Goal: Information Seeking & Learning: Check status

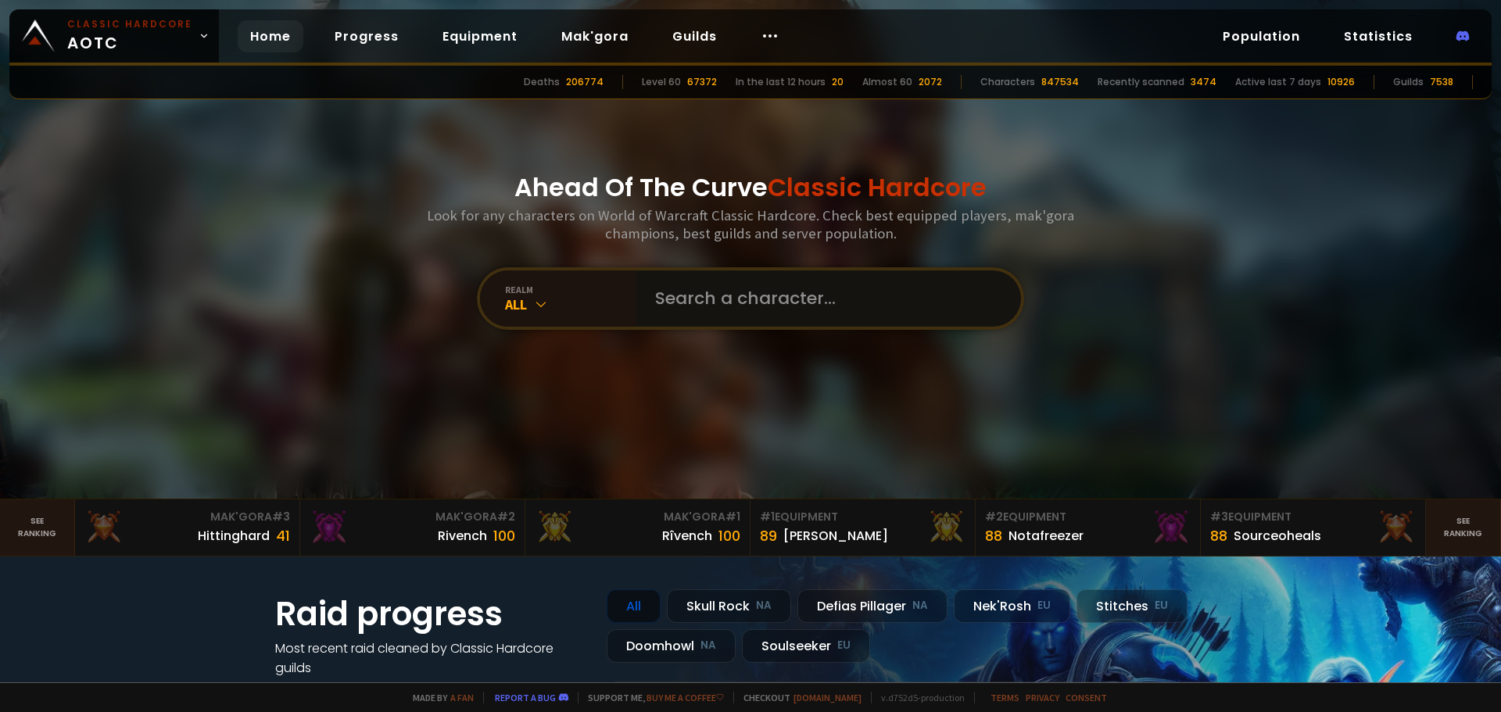
click at [753, 300] on input "text" at bounding box center [824, 298] width 356 height 56
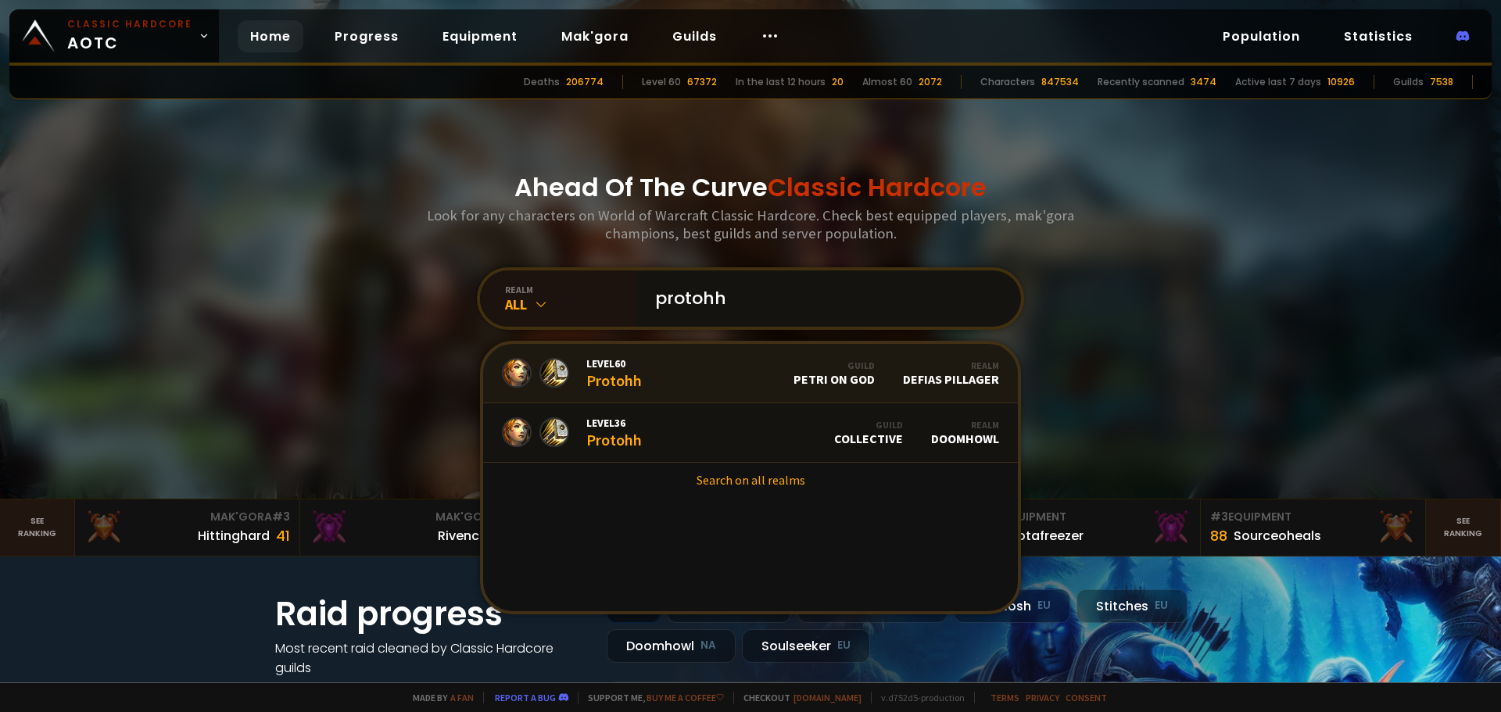
type input "protohh"
click at [635, 375] on div "Level 60 Protohh" at bounding box center [613, 373] width 55 height 34
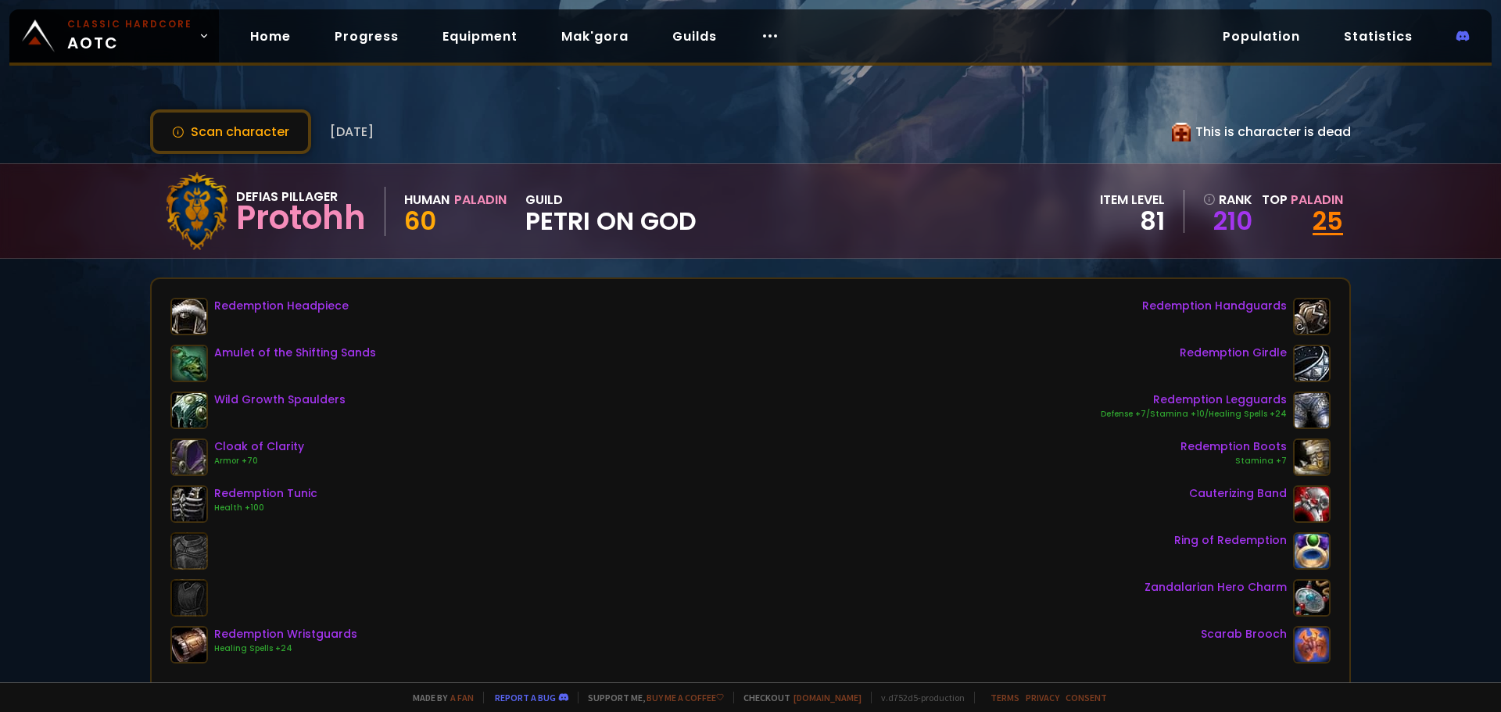
click at [1314, 223] on link "25" at bounding box center [1327, 220] width 30 height 35
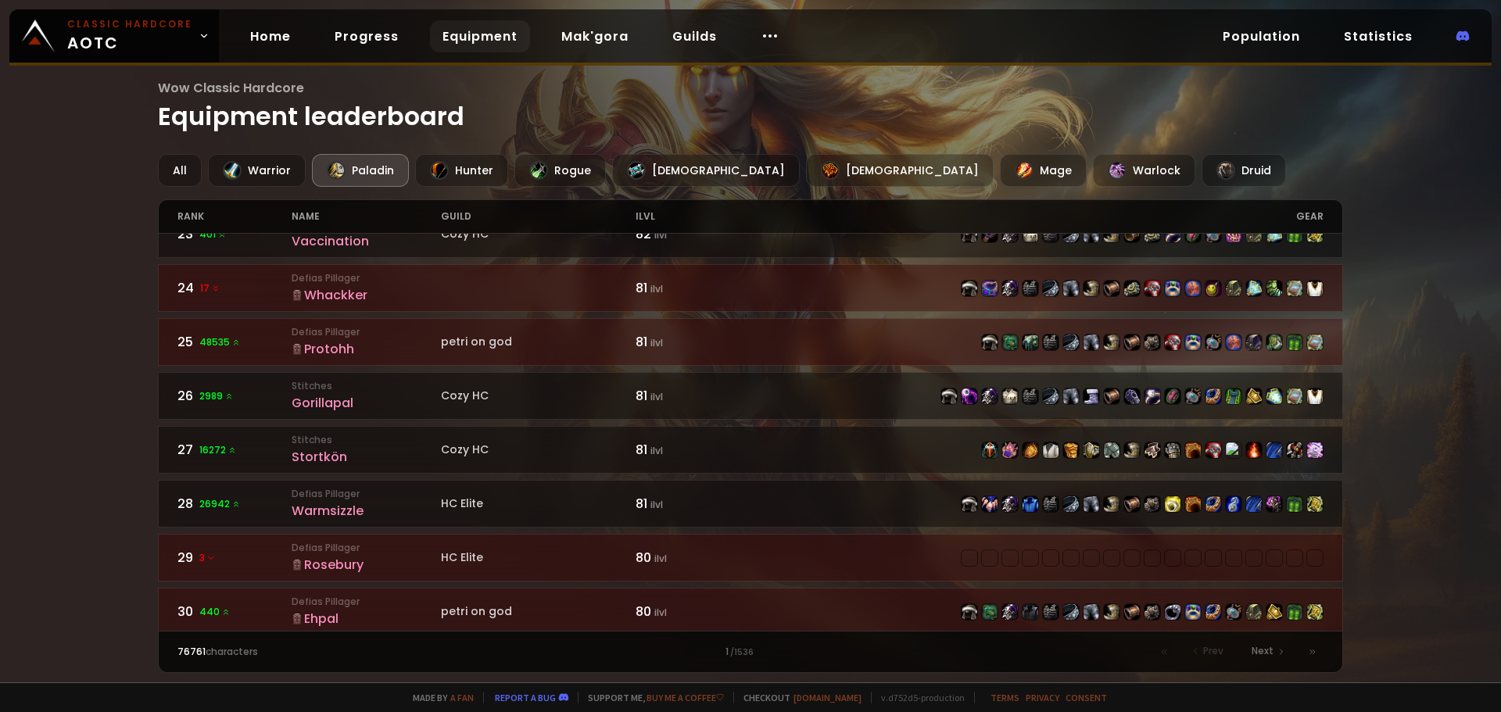
scroll to position [1138, 0]
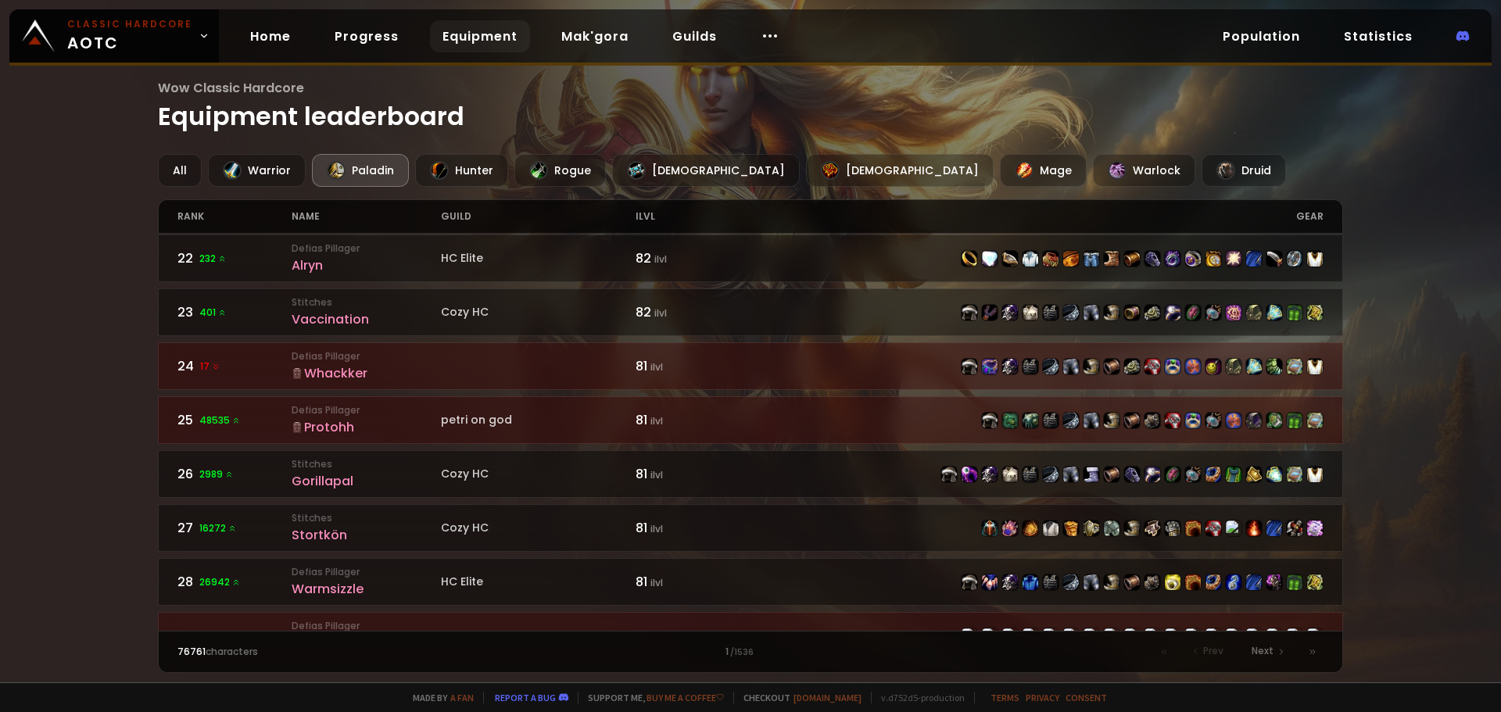
click at [63, 410] on div "Wow Classic Hardcore Equipment leaderboard All Warrior Paladin Hunter Rogue Pri…" at bounding box center [750, 341] width 1501 height 682
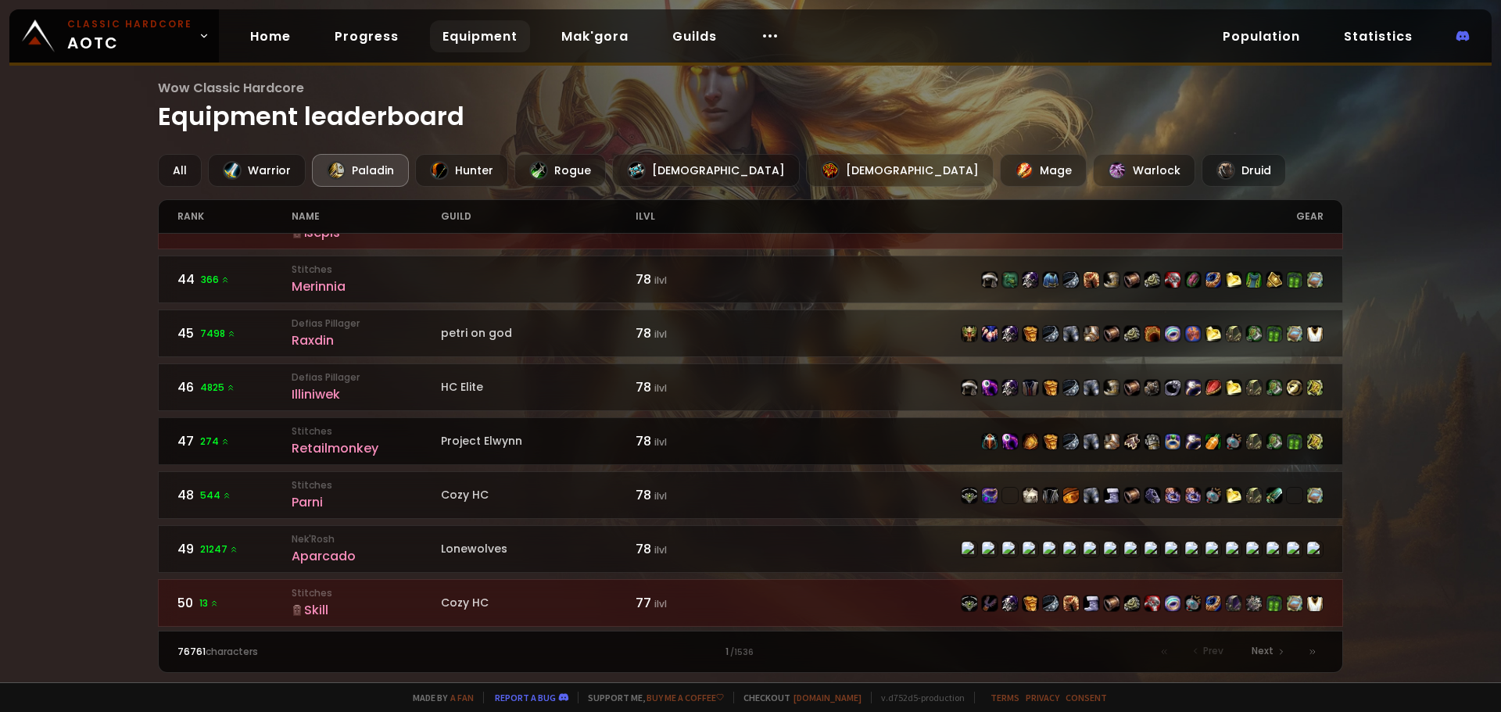
scroll to position [2306, 0]
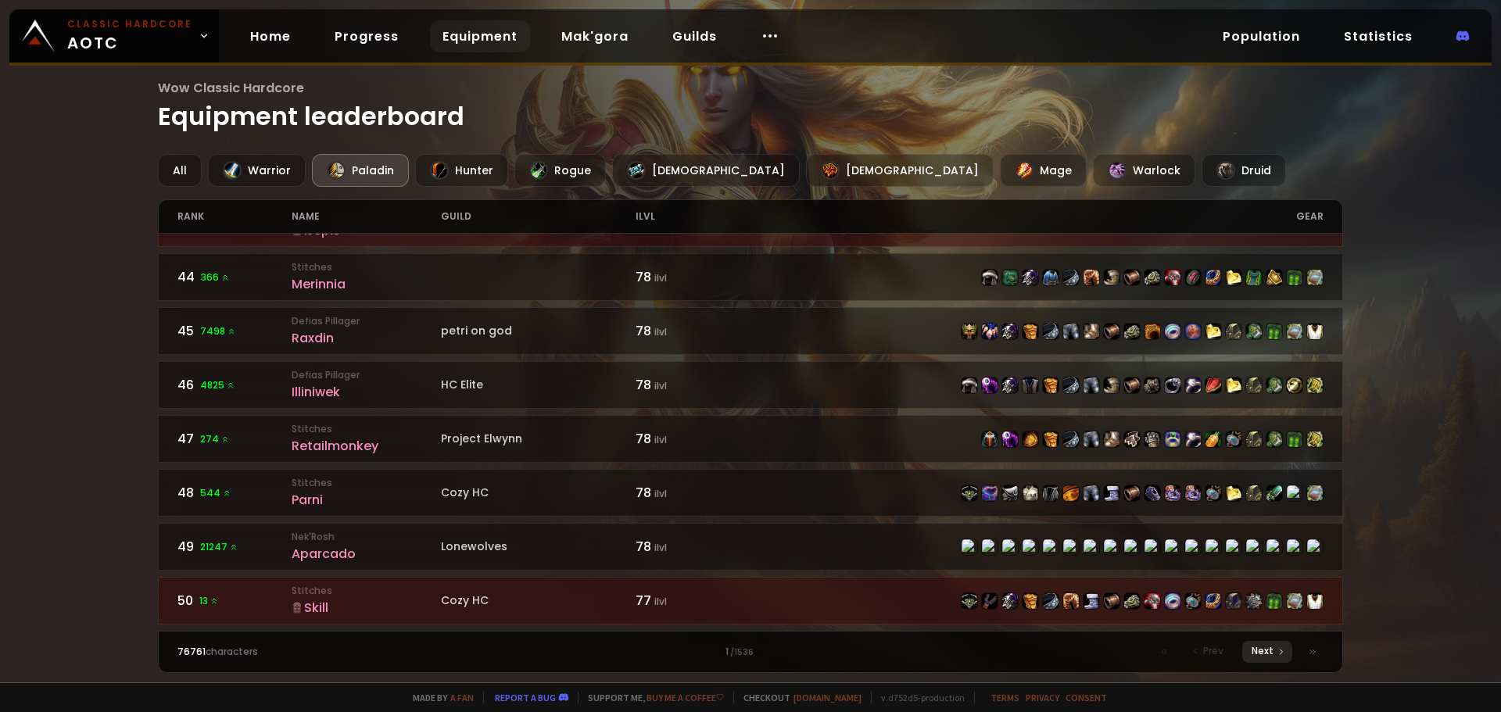
click at [1275, 650] on div "Next" at bounding box center [1267, 652] width 50 height 22
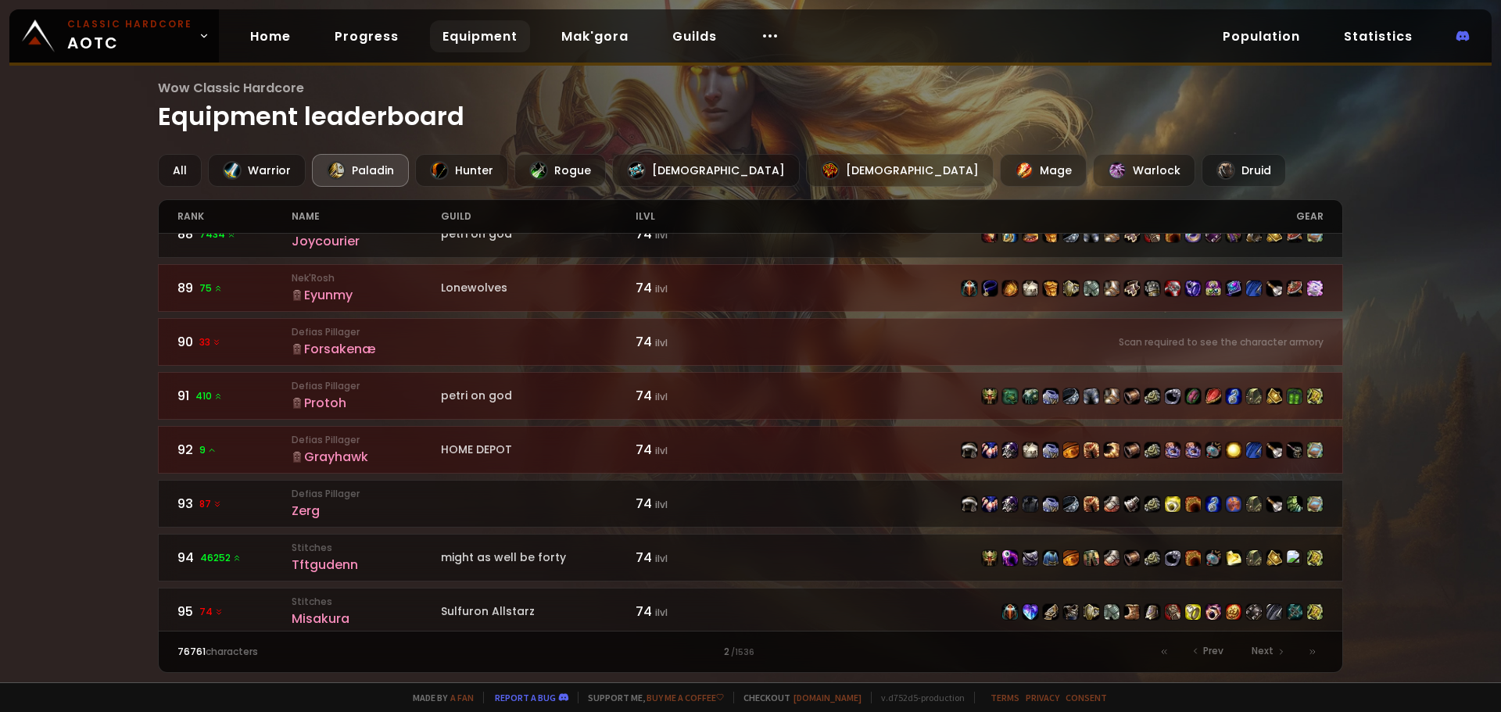
scroll to position [2032, 0]
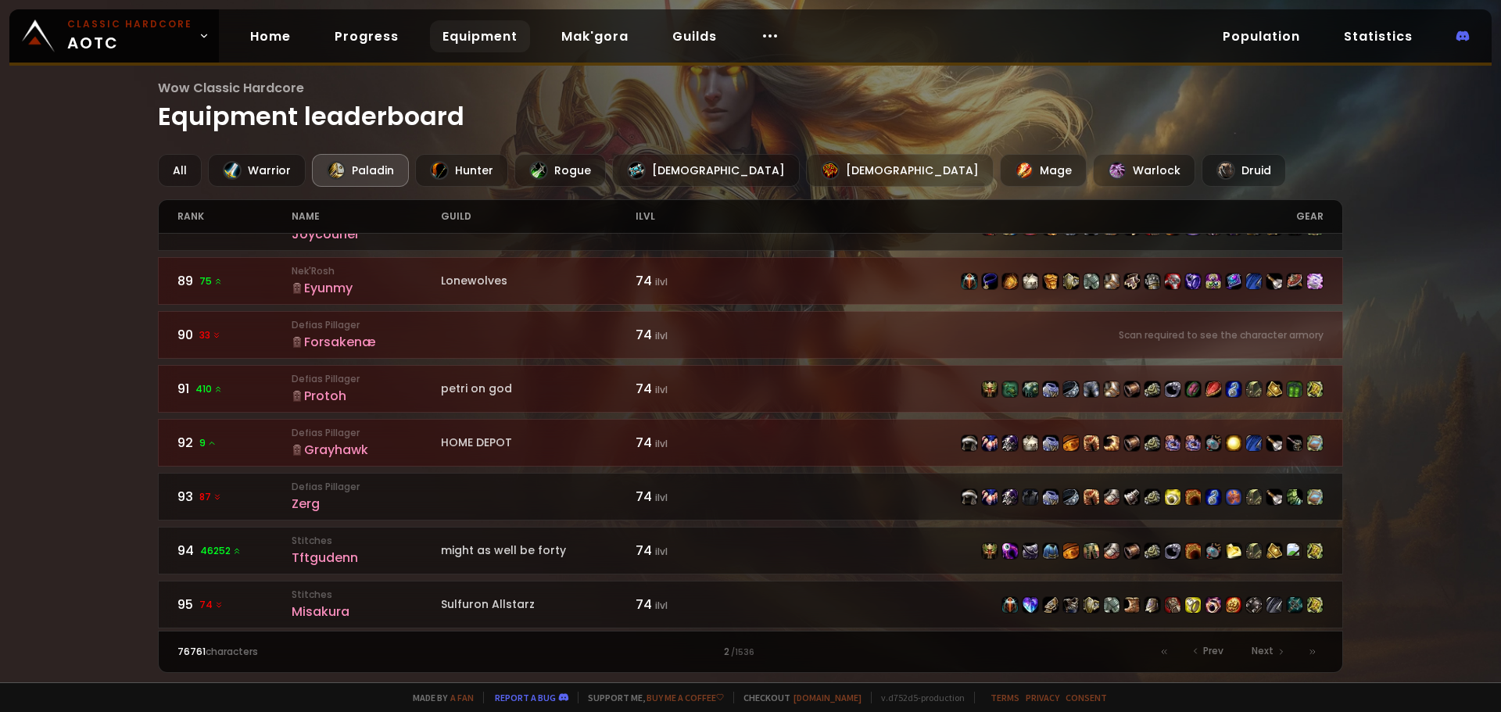
click at [332, 397] on div "Protoh" at bounding box center [366, 396] width 149 height 20
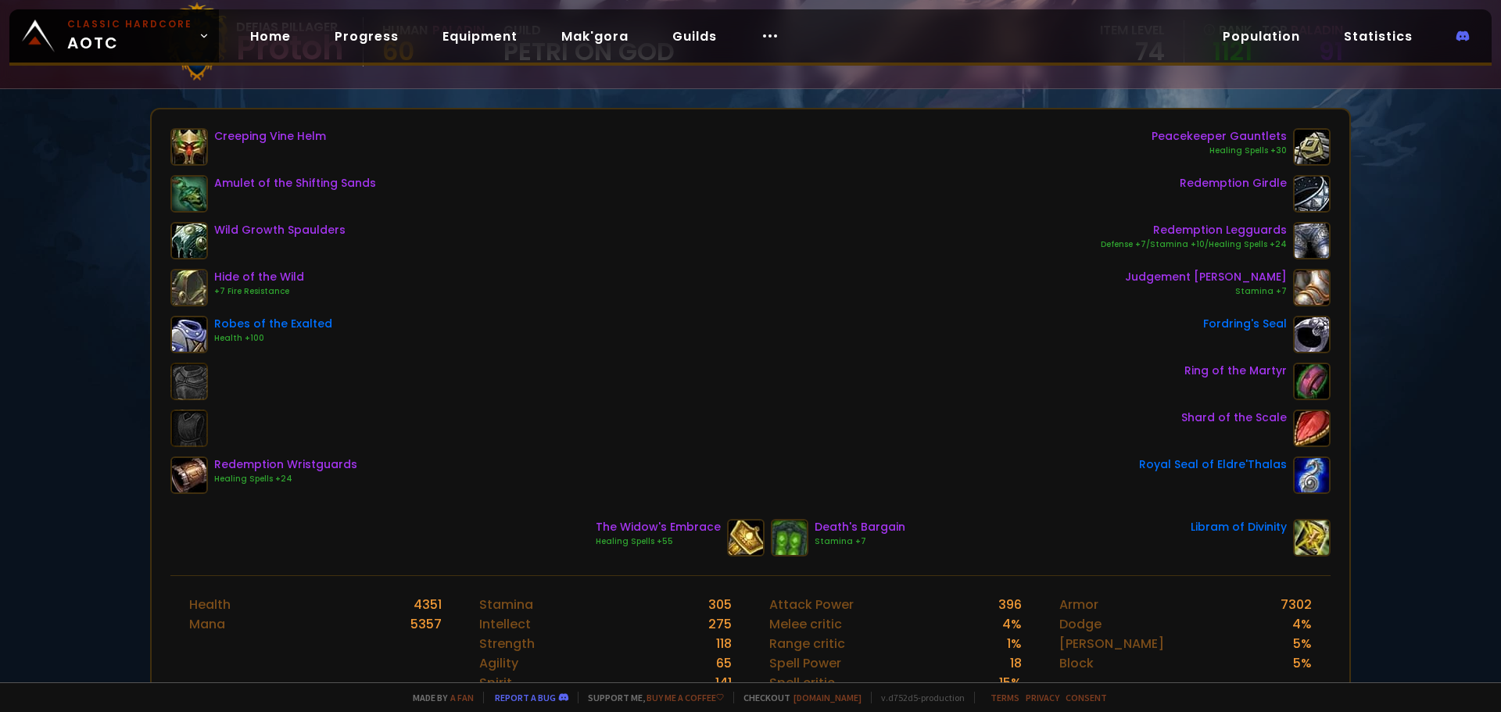
scroll to position [78, 0]
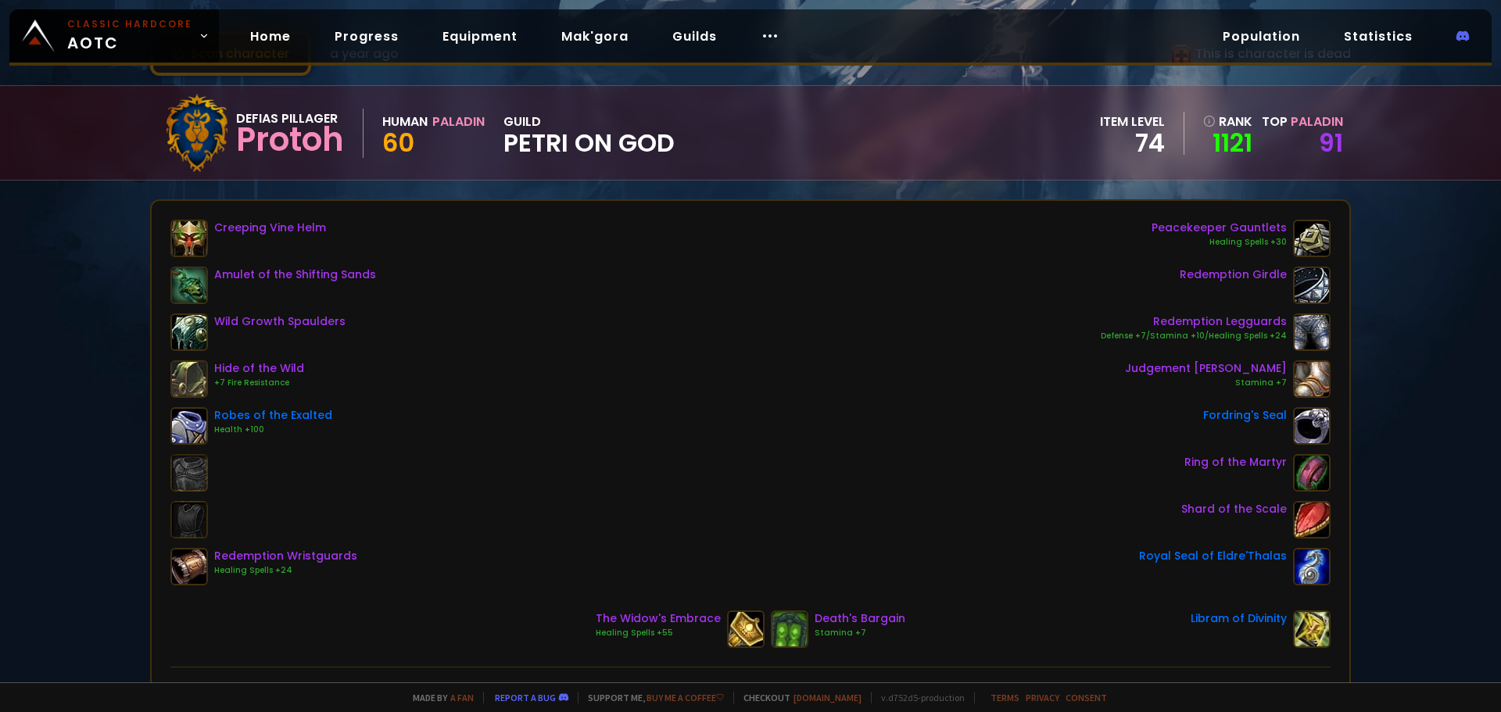
click at [93, 413] on div "Scan character a year ago This is character is dead Defias Pillager Protoh Huma…" at bounding box center [750, 341] width 1501 height 682
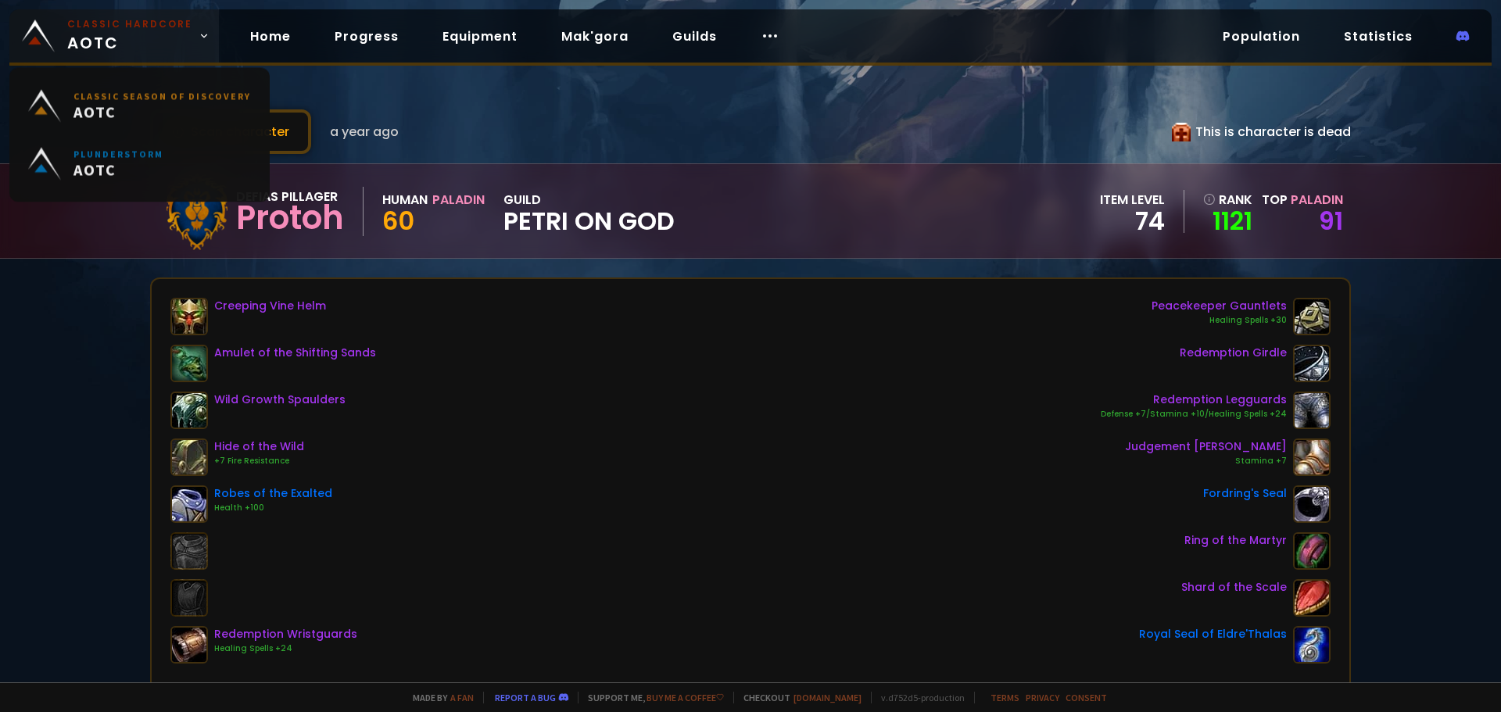
click at [131, 48] on span "Classic Hardcore AOTC" at bounding box center [129, 36] width 125 height 38
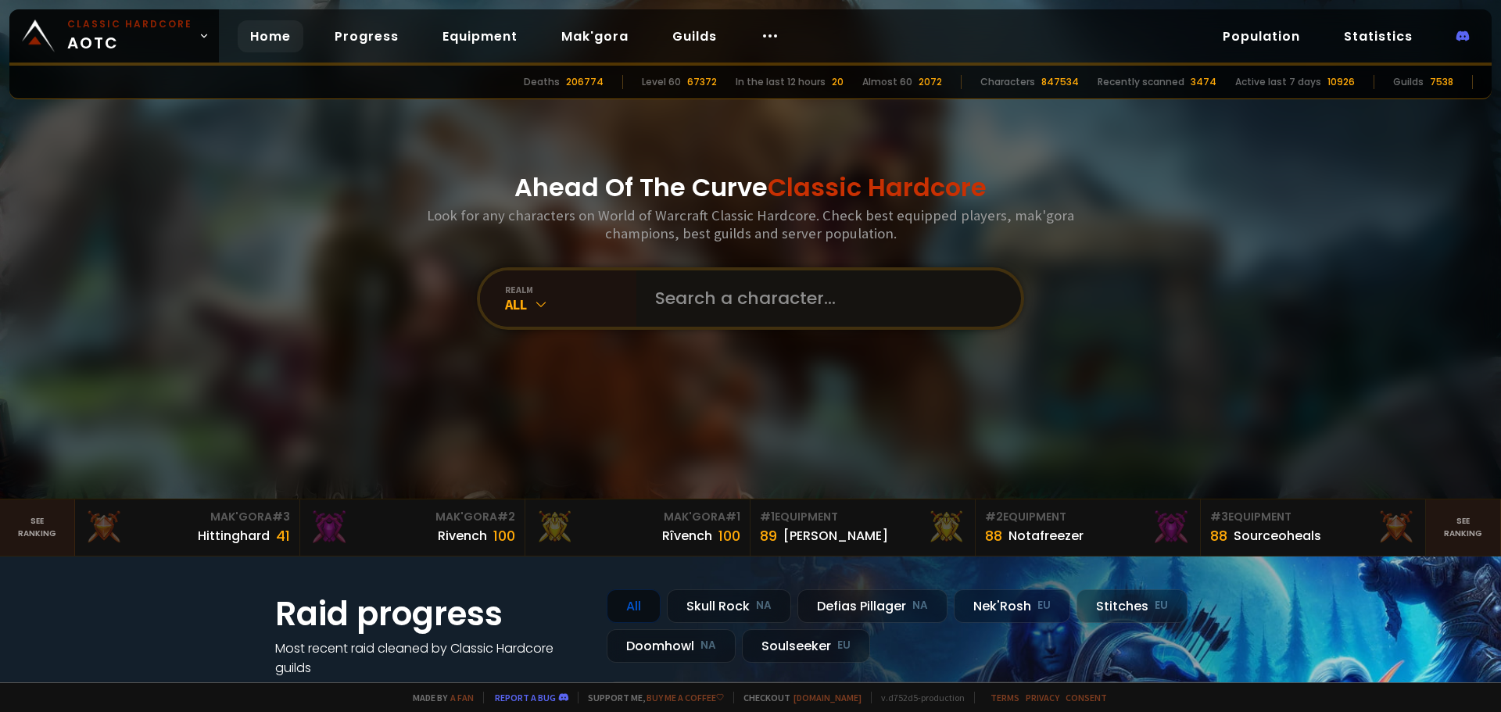
click at [716, 282] on input "text" at bounding box center [824, 298] width 356 height 56
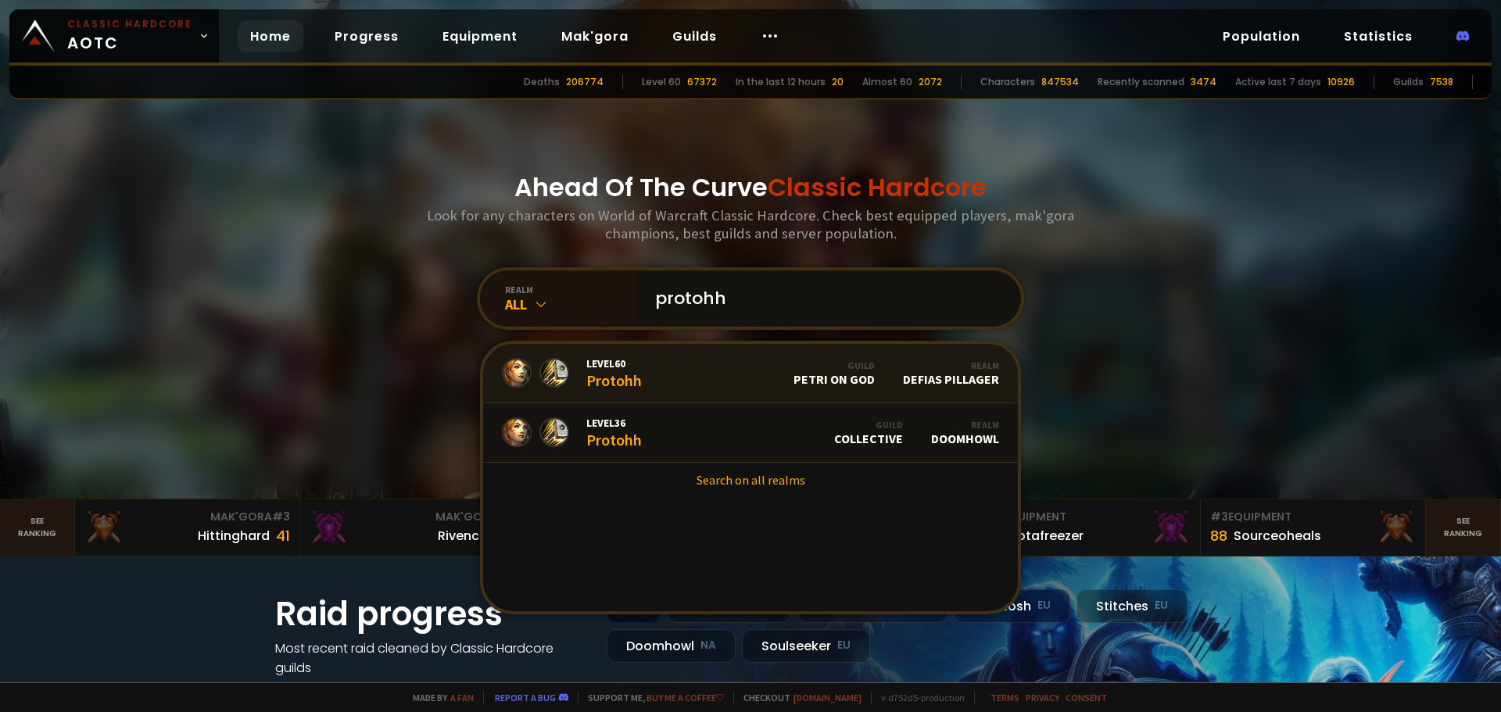
type input "protohh"
click at [663, 374] on link "Level 60 Protohh Guild petri on god Realm Defias Pillager" at bounding box center [750, 373] width 535 height 59
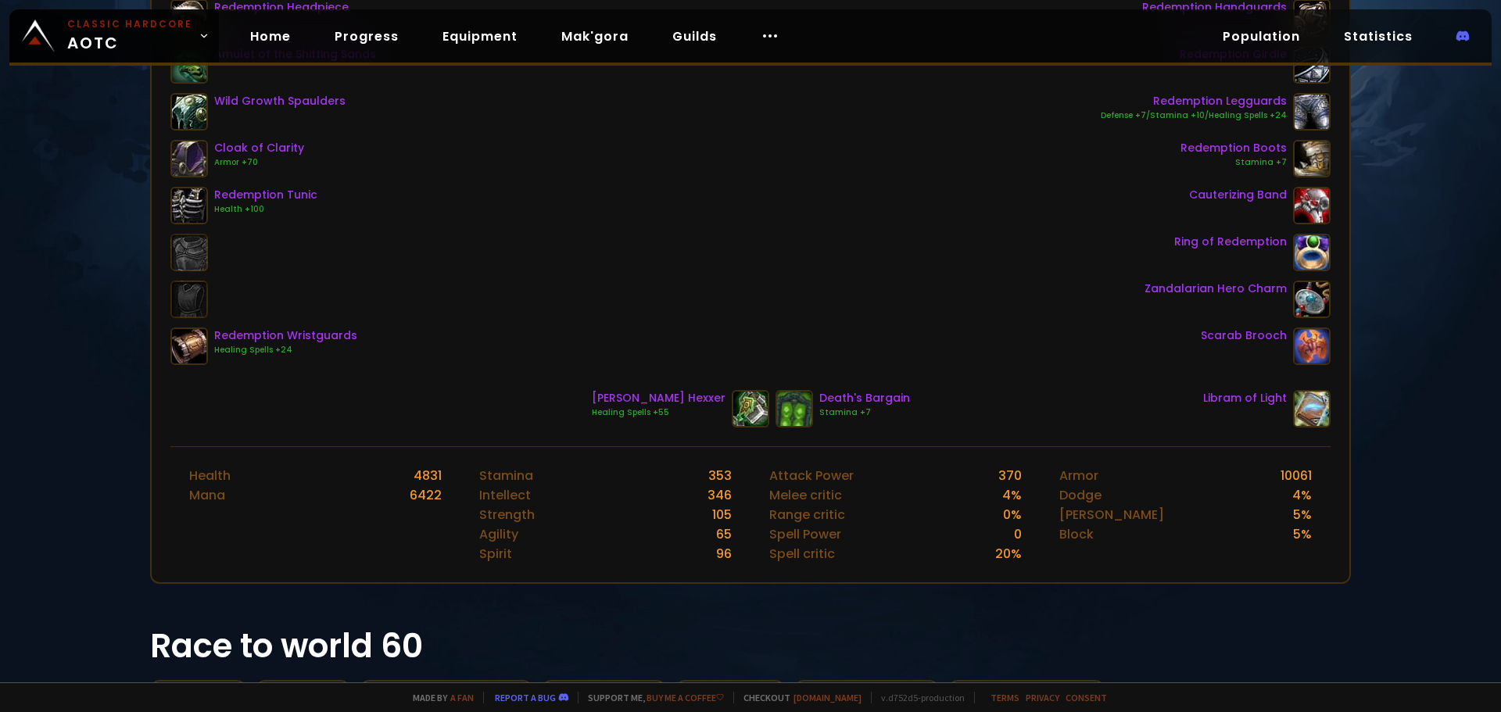
scroll to position [313, 0]
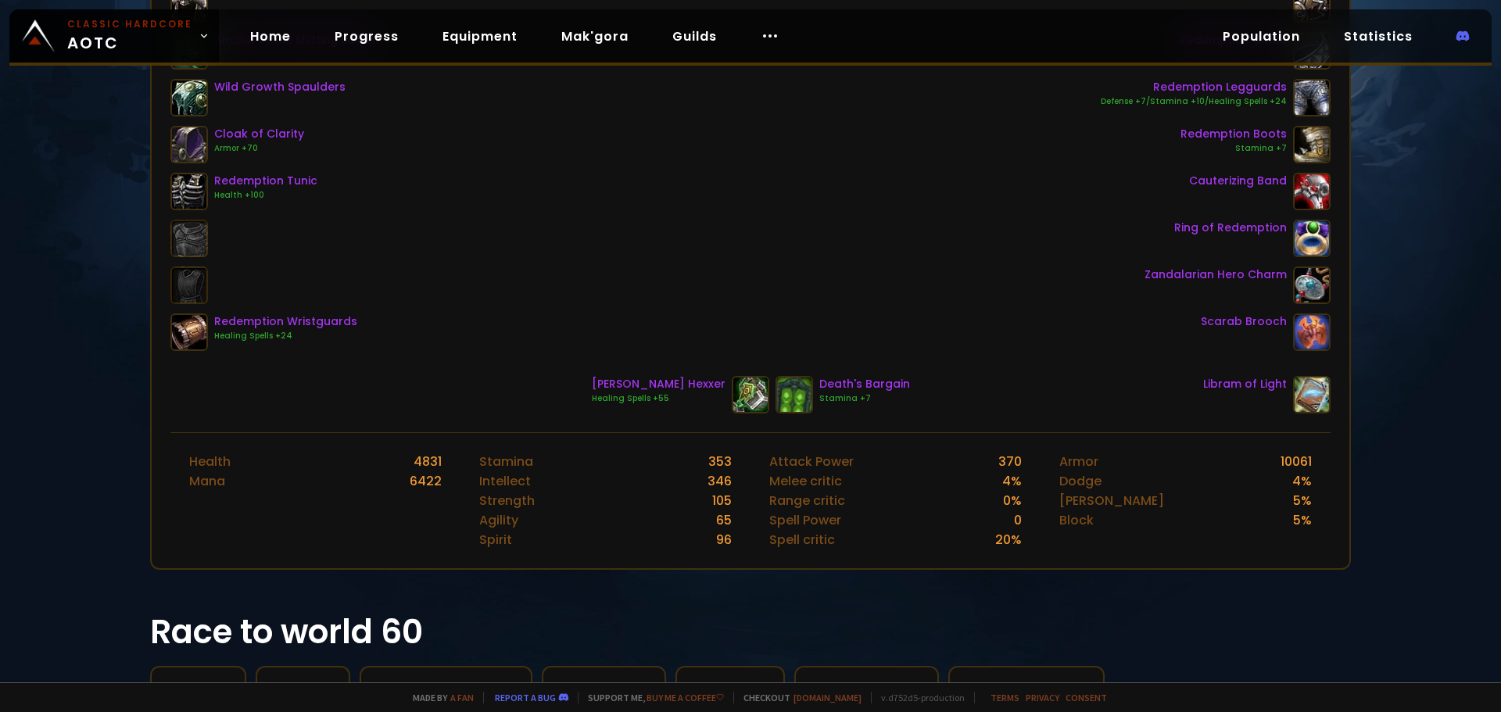
click at [127, 442] on div "Scan character [DATE] This is character is dead Defias Pillager Protohh Human P…" at bounding box center [750, 341] width 1501 height 682
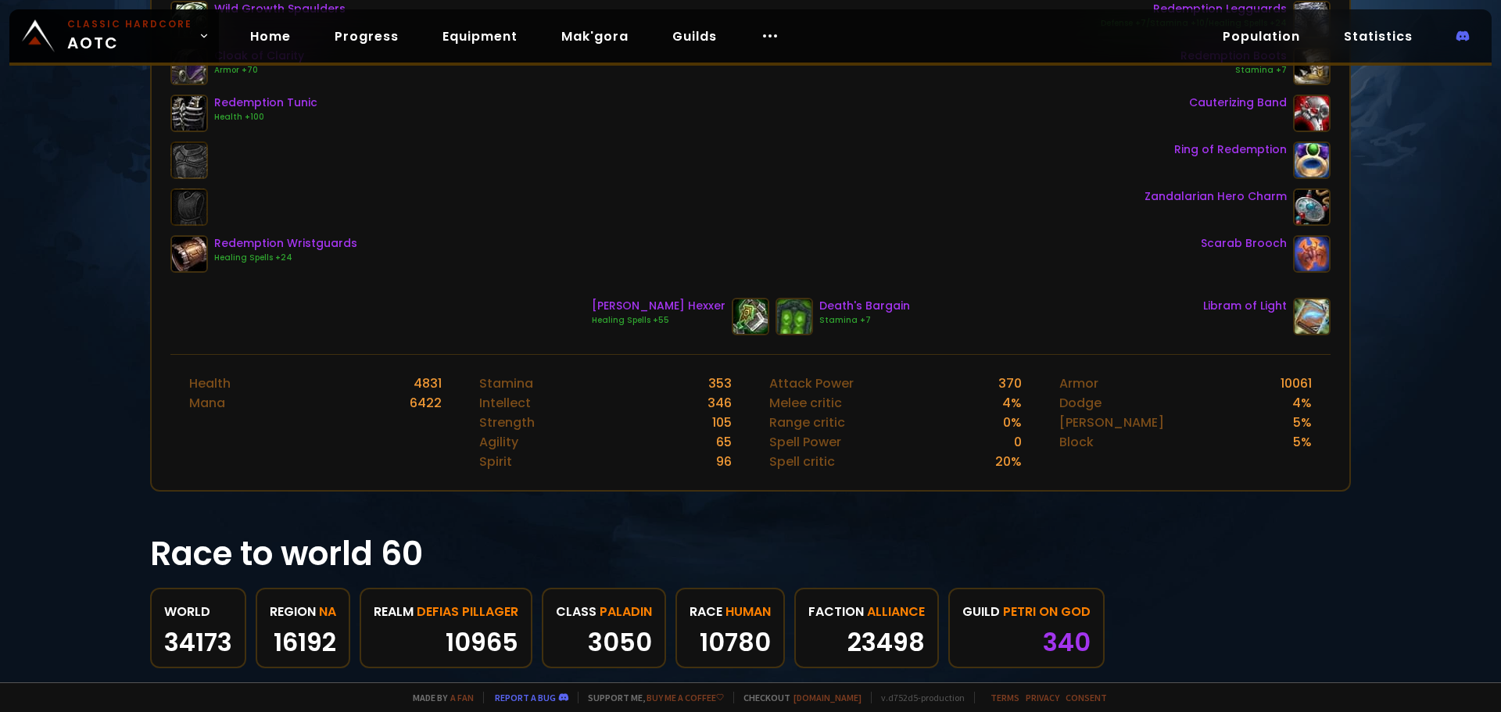
scroll to position [0, 0]
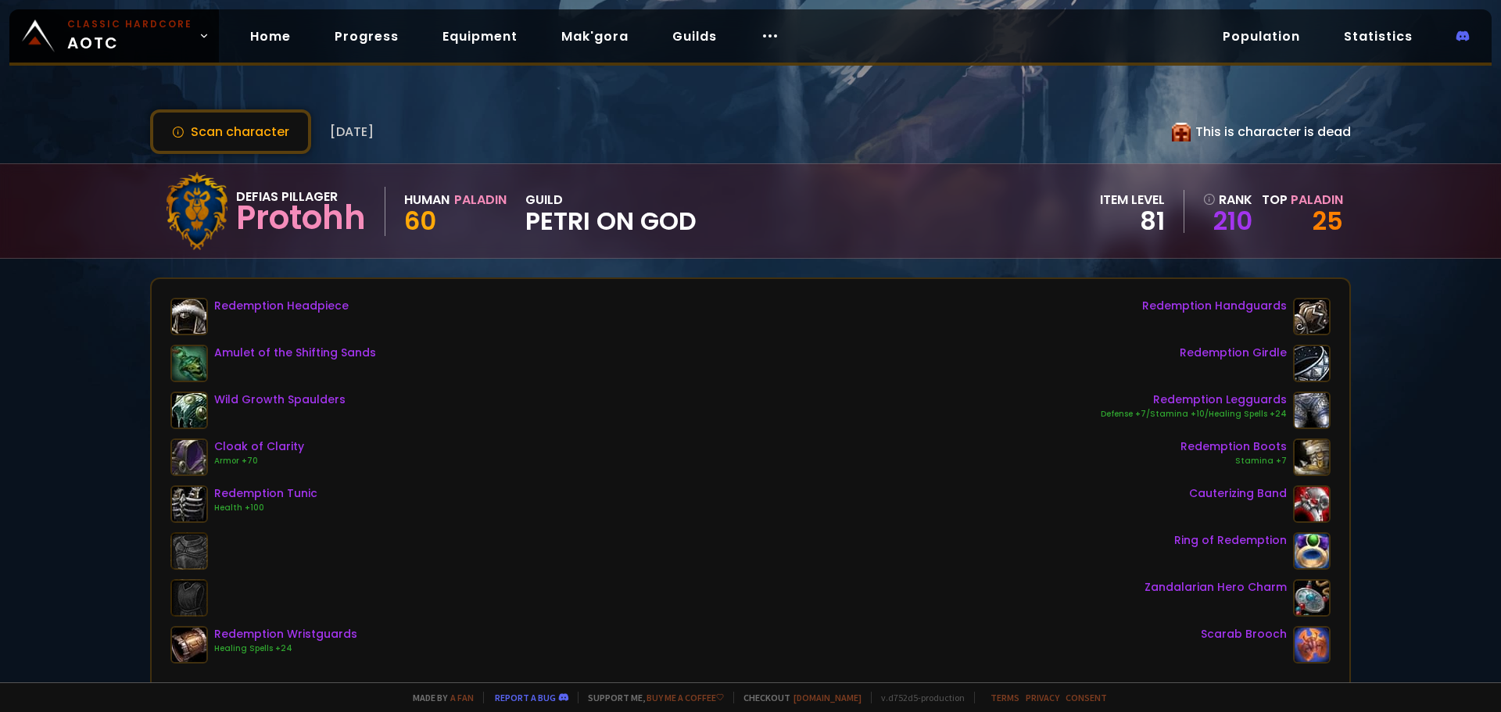
click at [101, 443] on div "Scan character [DATE] This is character is dead Defias Pillager Protohh Human P…" at bounding box center [750, 341] width 1501 height 682
